Goal: Task Accomplishment & Management: Manage account settings

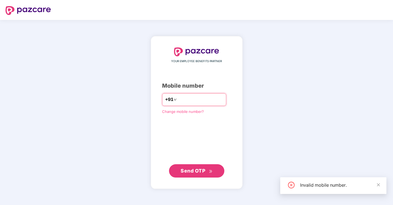
drag, startPoint x: 208, startPoint y: 103, endPoint x: 37, endPoint y: 70, distance: 174.3
click at [37, 70] on div "YOUR EMPLOYEE BENEFITS PARTNER Mobile number +91 ********* Change mobile number…" at bounding box center [196, 112] width 393 height 185
type input "**********"
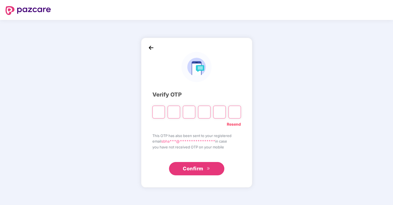
type input "*"
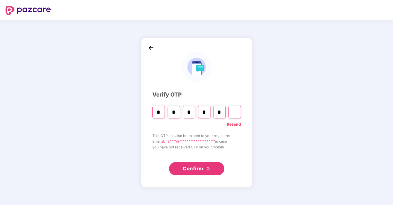
type input "*"
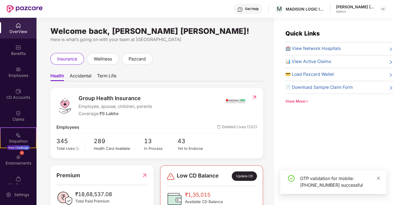
click at [379, 178] on icon "close" at bounding box center [379, 178] width 4 height 4
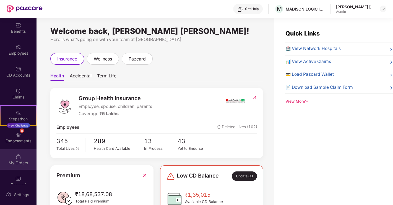
scroll to position [30, 0]
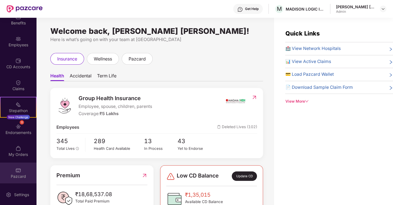
click at [22, 172] on div "Pazcard" at bounding box center [18, 172] width 37 height 21
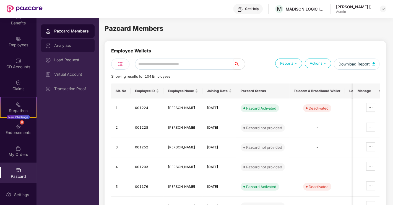
click at [80, 46] on div "Analytics" at bounding box center [72, 45] width 36 height 4
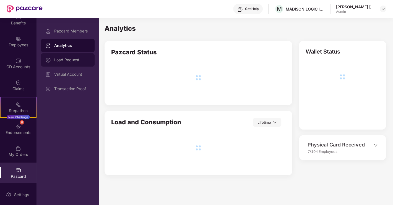
click at [74, 62] on div "Load Request" at bounding box center [68, 59] width 54 height 13
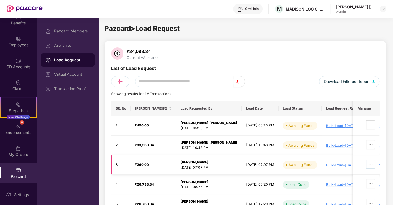
click at [372, 164] on icon "ellipsis" at bounding box center [371, 164] width 4 height 4
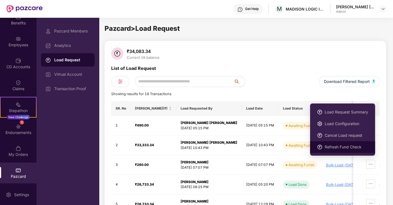
click at [337, 150] on li "Refresh Fund Check" at bounding box center [342, 147] width 65 height 12
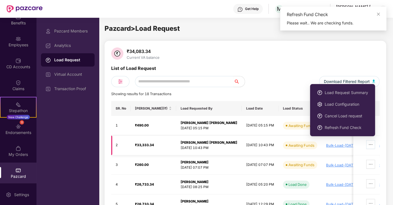
click at [371, 144] on icon "ellipsis" at bounding box center [371, 144] width 4 height 4
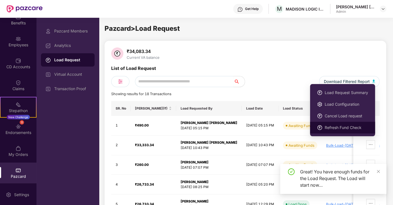
click at [349, 129] on span "Refresh Fund Check" at bounding box center [346, 127] width 43 height 6
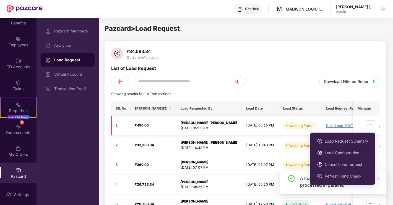
click at [371, 124] on icon "ellipsis" at bounding box center [371, 124] width 4 height 4
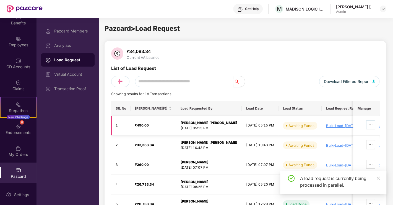
click at [374, 124] on span "ellipsis" at bounding box center [371, 124] width 8 height 4
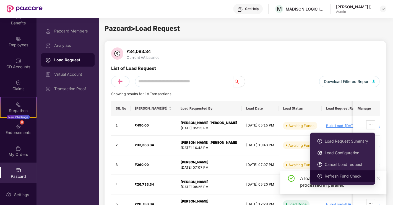
click at [333, 174] on span "Refresh Fund Check" at bounding box center [346, 176] width 43 height 6
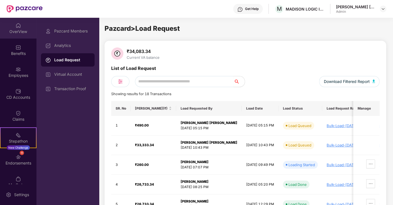
click at [12, 27] on div "OverView" at bounding box center [18, 28] width 37 height 21
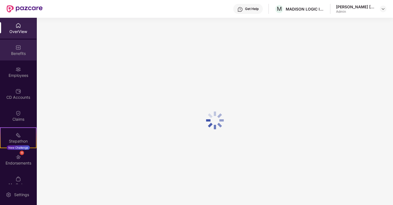
click at [13, 49] on div "Benefits" at bounding box center [18, 50] width 37 height 21
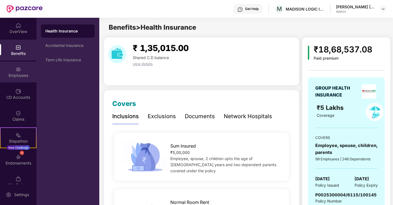
click at [17, 76] on div "Employees" at bounding box center [18, 76] width 37 height 6
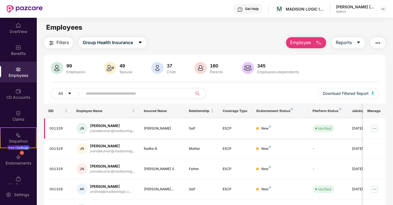
click at [377, 128] on img at bounding box center [374, 128] width 9 height 9
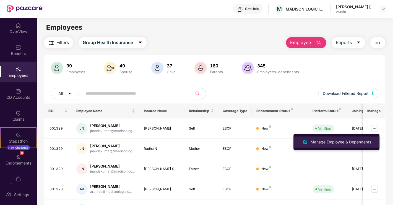
click at [348, 143] on div "Manage Employee & Dependents" at bounding box center [341, 142] width 63 height 6
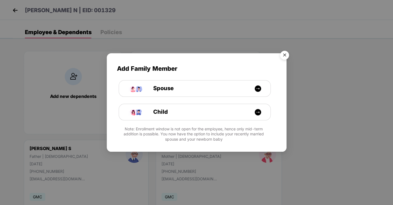
click at [284, 57] on img "Close" at bounding box center [284, 55] width 15 height 15
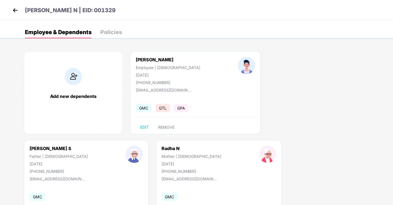
click at [18, 11] on img at bounding box center [15, 10] width 8 height 8
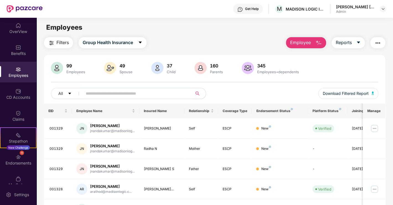
click at [304, 43] on span "Employee" at bounding box center [300, 42] width 21 height 7
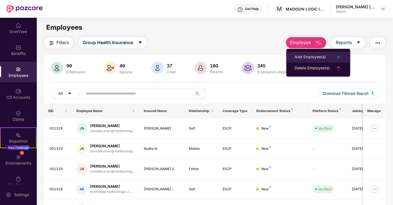
click at [305, 57] on div "Add Employee(s)" at bounding box center [310, 57] width 31 height 7
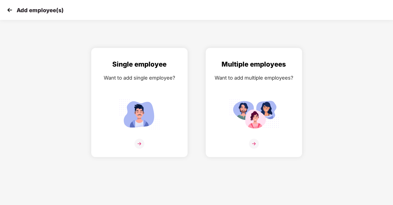
click at [6, 9] on img at bounding box center [10, 10] width 8 height 8
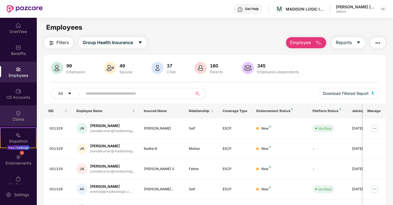
click at [17, 120] on div "Claims" at bounding box center [18, 119] width 37 height 6
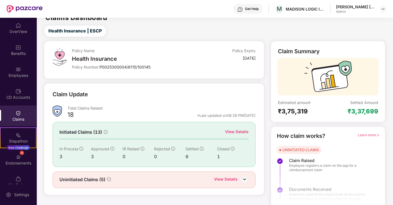
scroll to position [12, 0]
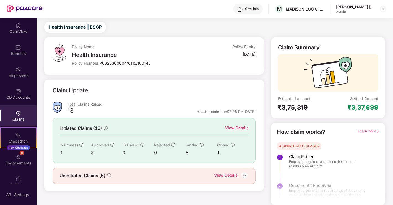
click at [245, 175] on img at bounding box center [244, 175] width 8 height 8
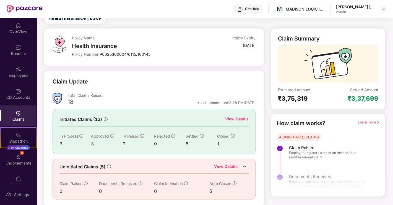
scroll to position [30, 0]
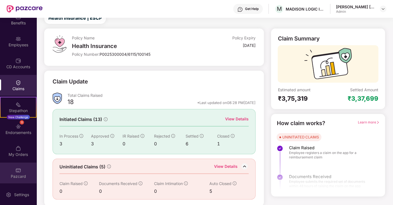
click at [20, 170] on img at bounding box center [18, 170] width 6 height 6
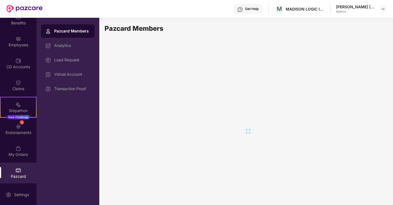
scroll to position [0, 0]
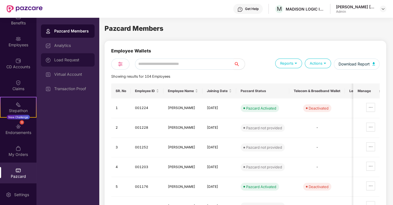
click at [66, 61] on div "Load Request" at bounding box center [72, 60] width 36 height 4
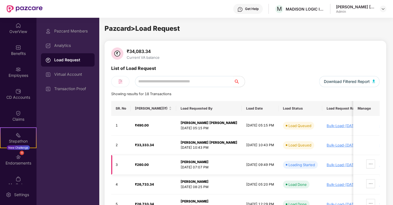
click at [299, 165] on div "Loading Started" at bounding box center [302, 165] width 27 height 6
